Goal: Information Seeking & Learning: Learn about a topic

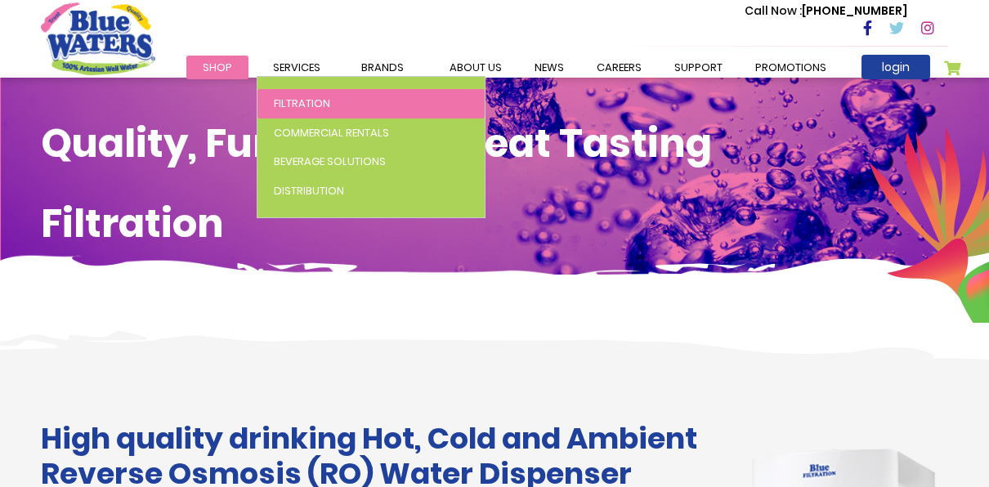
click at [289, 101] on span "Filtration" at bounding box center [302, 104] width 56 height 16
